Goal: Navigation & Orientation: Find specific page/section

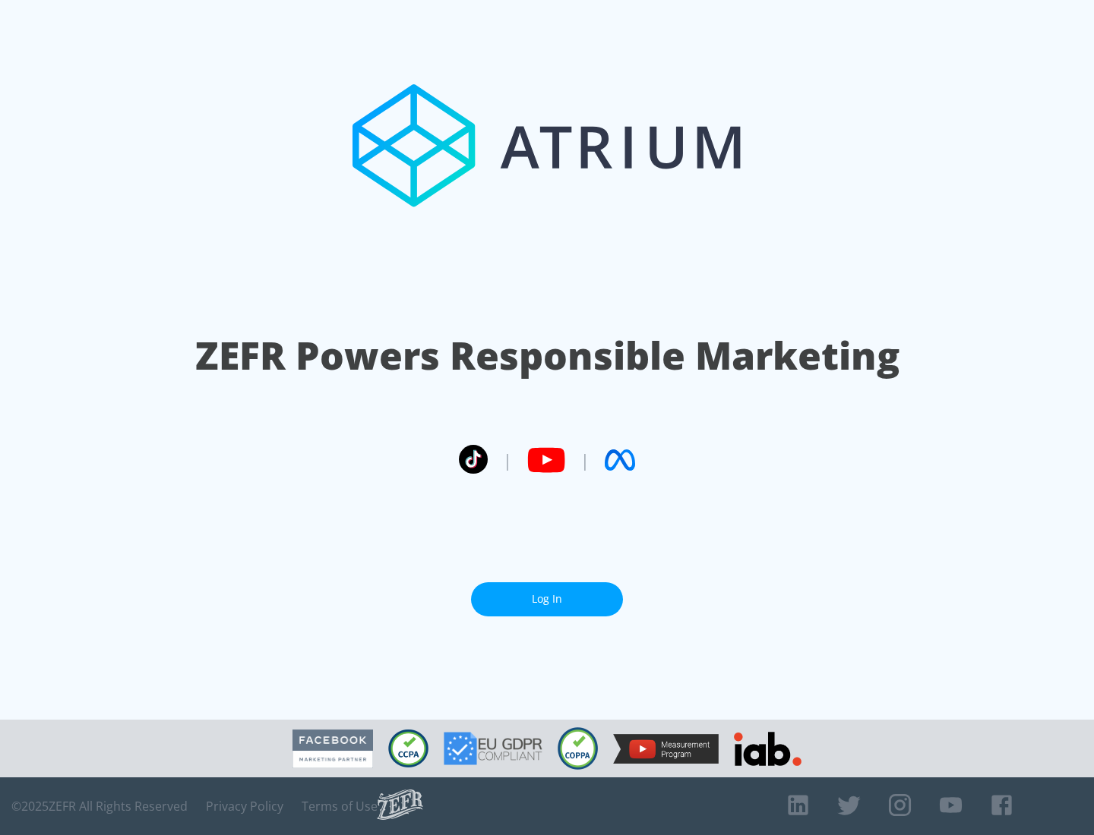
click at [547, 599] on link "Log In" at bounding box center [547, 600] width 152 height 34
